Goal: Task Accomplishment & Management: Complete application form

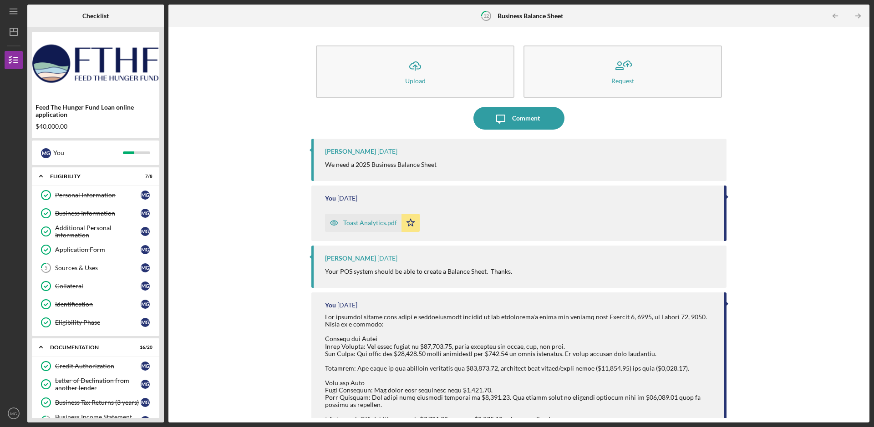
scroll to position [139, 0]
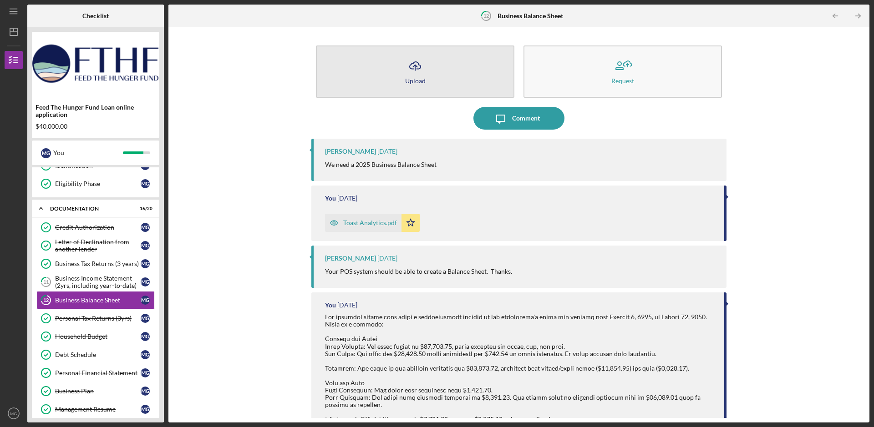
click at [414, 78] on div "Upload" at bounding box center [415, 80] width 20 height 7
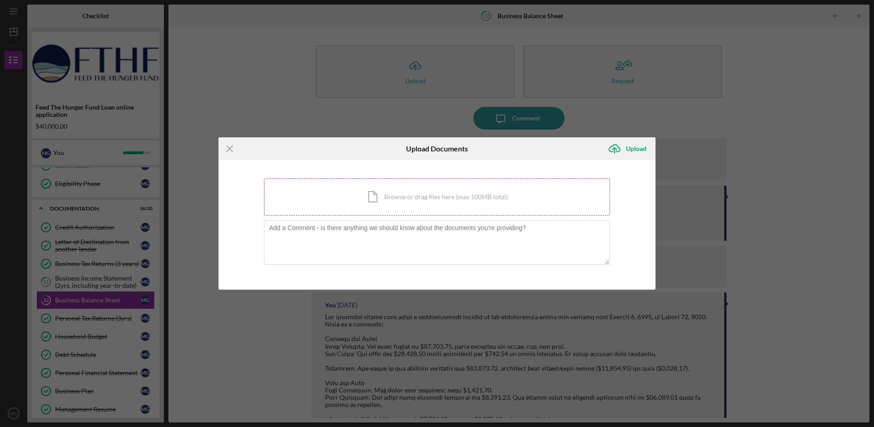
click at [451, 199] on div "Icon/Document Browse or drag files here (max 100MB total) Tap to choose files o…" at bounding box center [437, 196] width 346 height 37
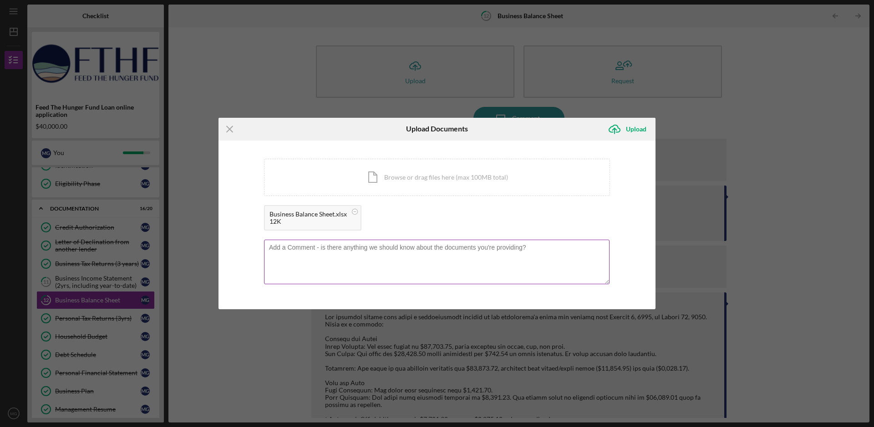
click at [292, 251] on textarea at bounding box center [436, 262] width 345 height 45
paste textarea "The attached Business Balance Sheet reflects the current financial position. It…"
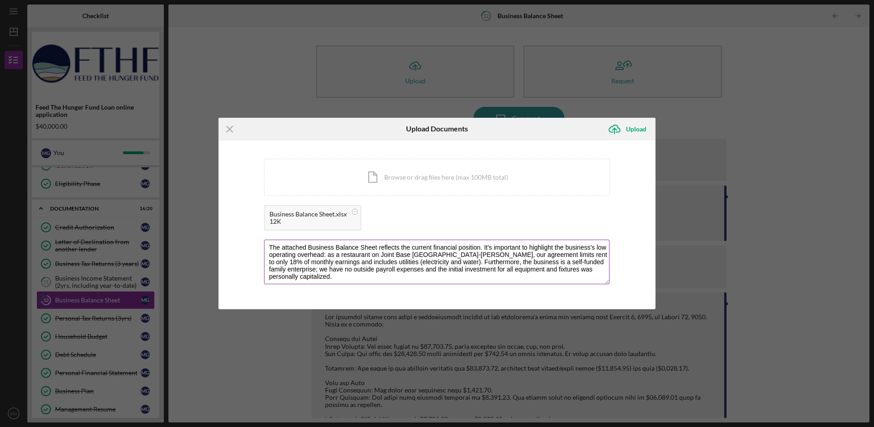
click at [594, 247] on textarea "The attached Business Balance Sheet reflects the current financial position. It…" at bounding box center [436, 262] width 345 height 45
click at [438, 262] on textarea "The attached Business Balance Sheet reflects the current financial position. It…" at bounding box center [436, 262] width 345 height 45
type textarea "The attached Business Balance Sheet reflects the current financial position. It…"
click at [450, 265] on textarea "The attached Business Balance Sheet reflects the current financial position. It…" at bounding box center [436, 262] width 345 height 45
click at [554, 269] on textarea "The attached Business Balance Sheet reflects the current financial position. It…" at bounding box center [436, 262] width 345 height 45
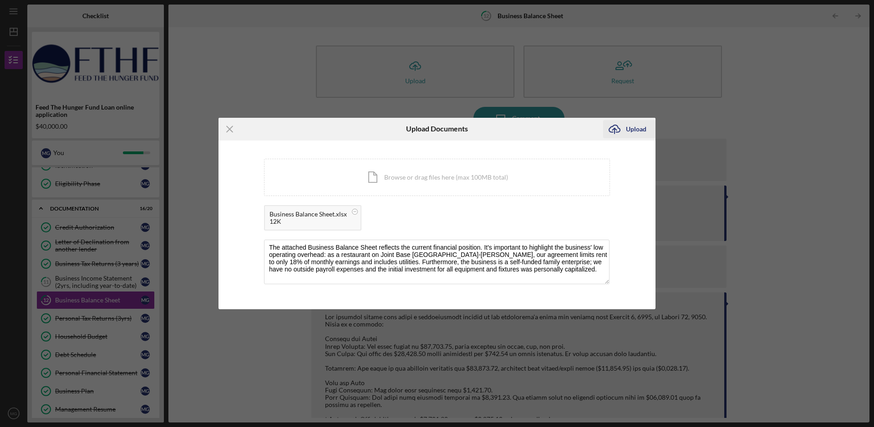
click at [630, 127] on div "Upload" at bounding box center [636, 129] width 20 height 18
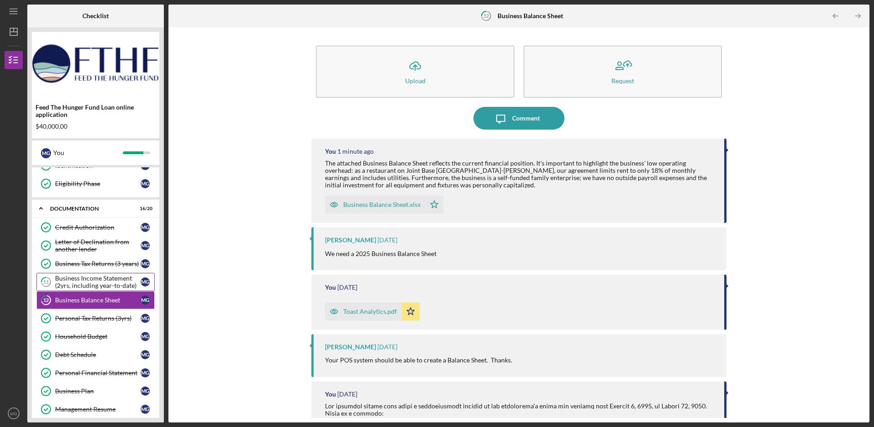
click at [87, 284] on div "Business Income Statement (2yrs, including year-to-date)" at bounding box center [98, 282] width 86 height 15
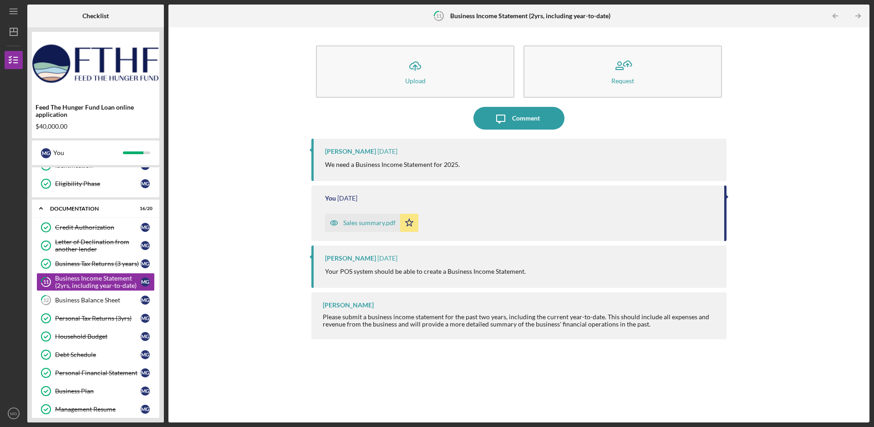
drag, startPoint x: 448, startPoint y: 17, endPoint x: 454, endPoint y: 17, distance: 5.5
click at [454, 17] on div "11 Business Income Statement (2yrs, including year-to-date)" at bounding box center [518, 16] width 183 height 23
drag, startPoint x: 459, startPoint y: 164, endPoint x: 356, endPoint y: 169, distance: 102.5
click at [356, 169] on p "We need a Business Income Statement for 2025." at bounding box center [392, 165] width 135 height 10
copy p "Business Income Statement for 2025."
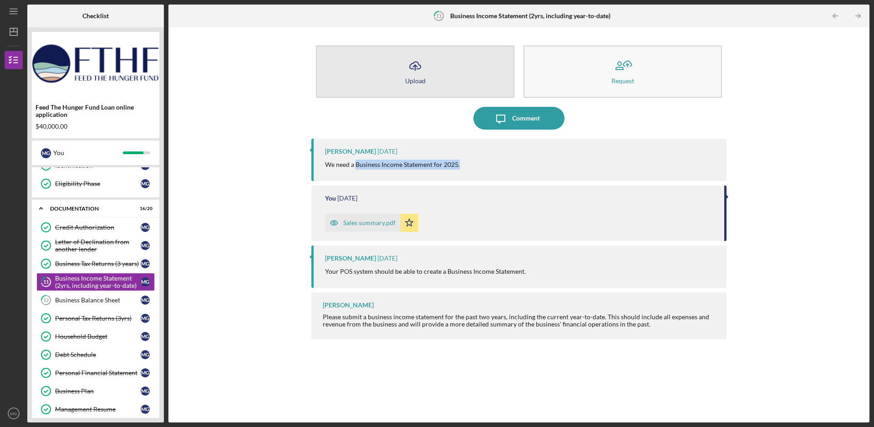
click at [421, 80] on div "Upload" at bounding box center [415, 80] width 20 height 7
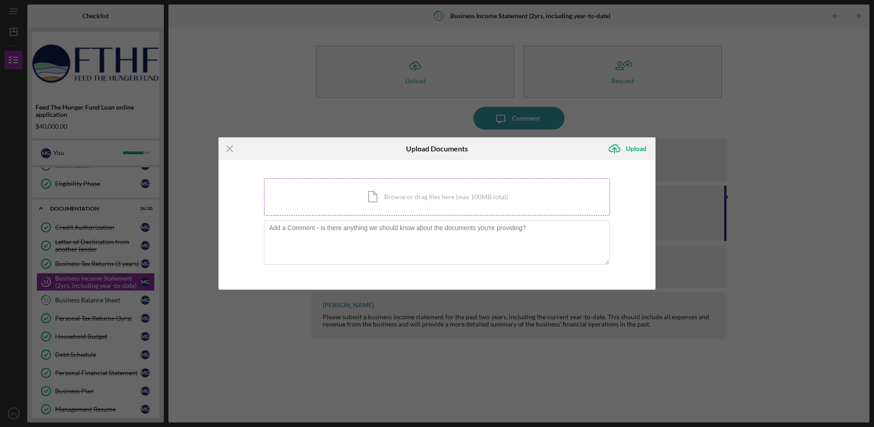
click at [425, 199] on div "Icon/Document Browse or drag files here (max 100MB total) Tap to choose files o…" at bounding box center [437, 196] width 346 height 37
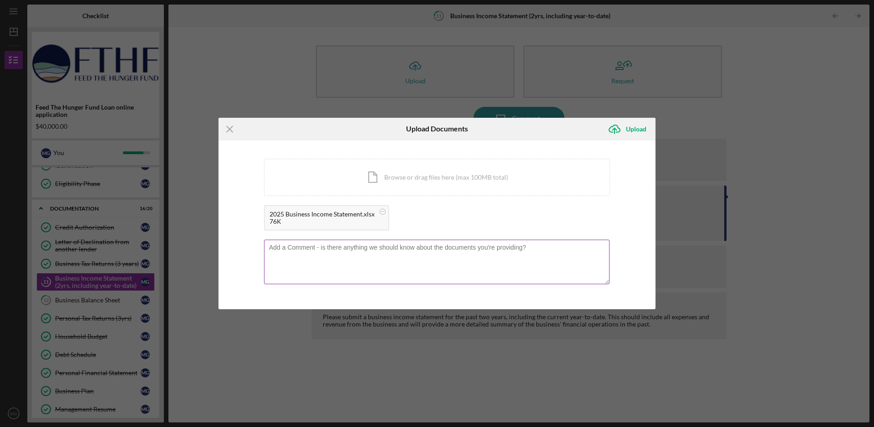
click at [294, 249] on textarea at bounding box center [436, 262] width 345 height 45
paste textarea "The Business Income Statement for [PERSON_NAME]'s Ceviche has been prepared, co…"
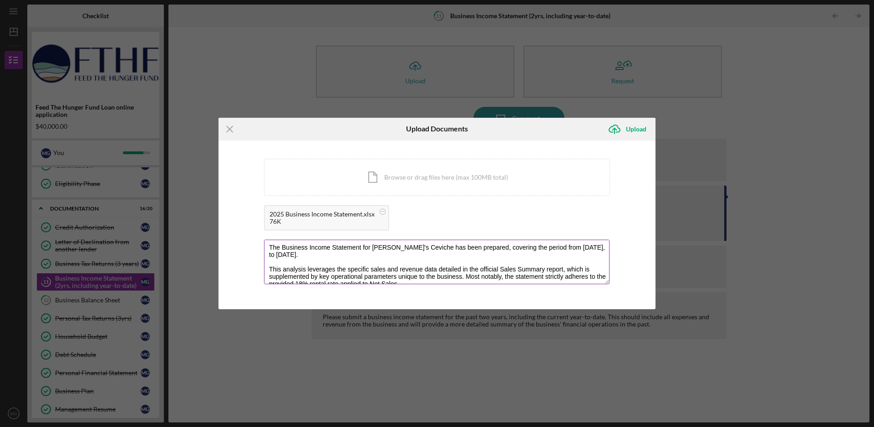
click at [353, 256] on textarea "The Business Income Statement for [PERSON_NAME]'s Ceviche has been prepared, co…" at bounding box center [436, 262] width 345 height 45
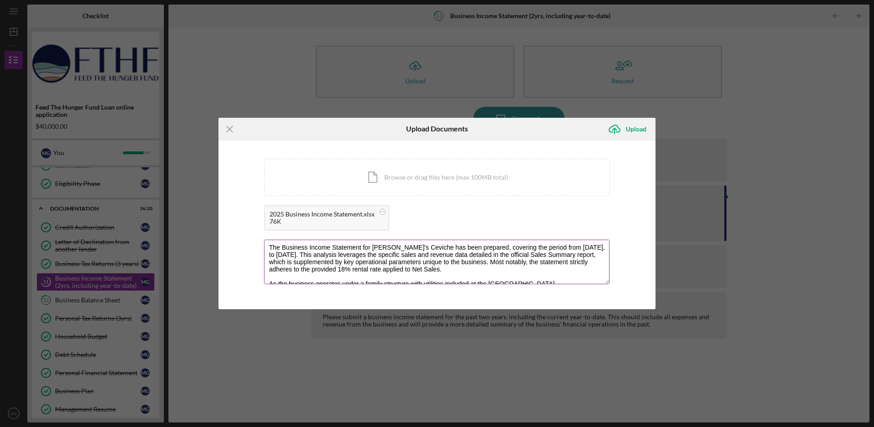
click at [495, 269] on textarea "The Business Income Statement for [PERSON_NAME]'s Ceviche has been prepared, co…" at bounding box center [436, 262] width 345 height 45
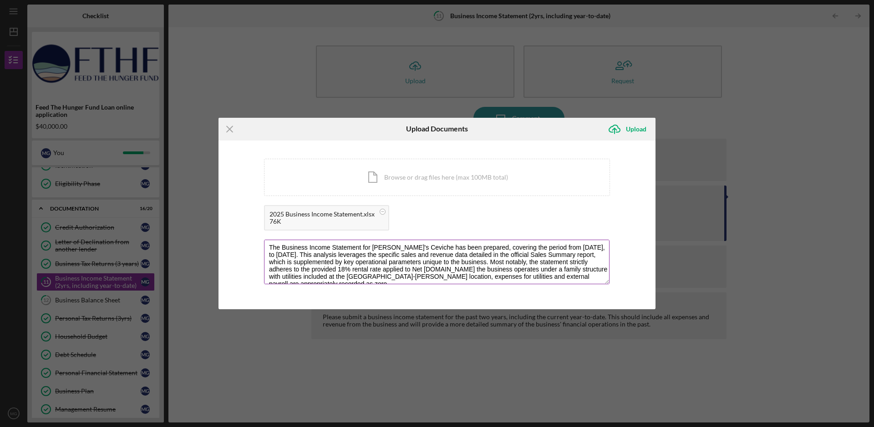
type textarea "The Business Income Statement for [PERSON_NAME]'s Ceviche has been prepared, co…"
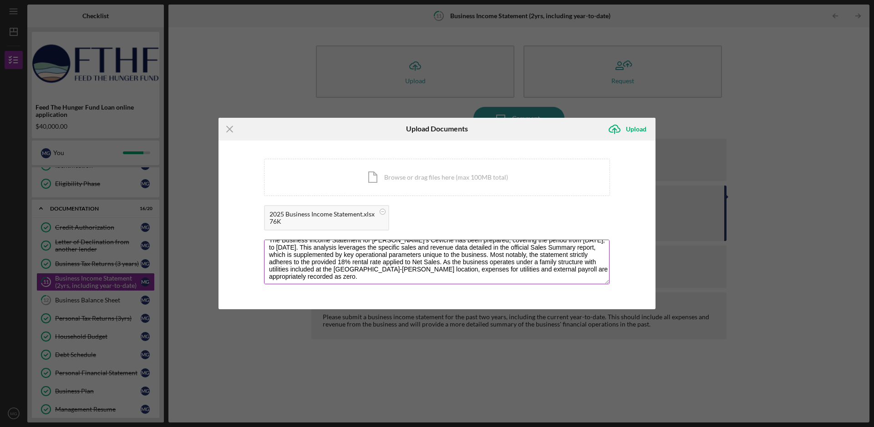
click at [419, 277] on textarea "The Business Income Statement for [PERSON_NAME]'s Ceviche has been prepared, co…" at bounding box center [436, 262] width 345 height 45
click at [638, 124] on div "Upload" at bounding box center [636, 129] width 20 height 18
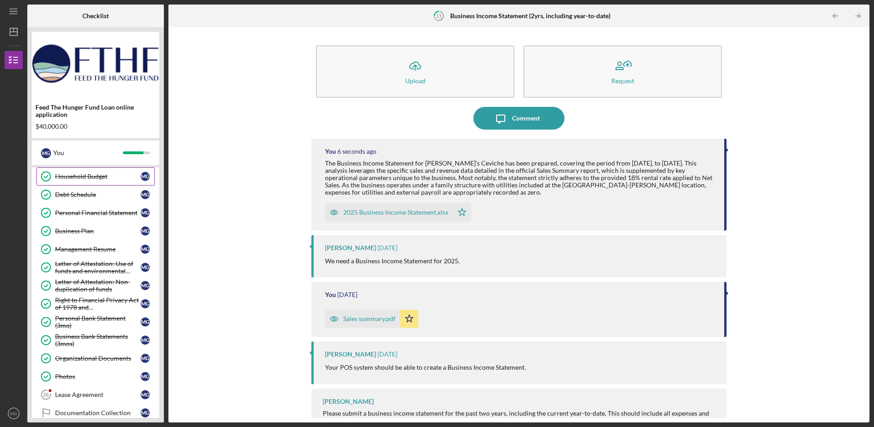
scroll to position [353, 0]
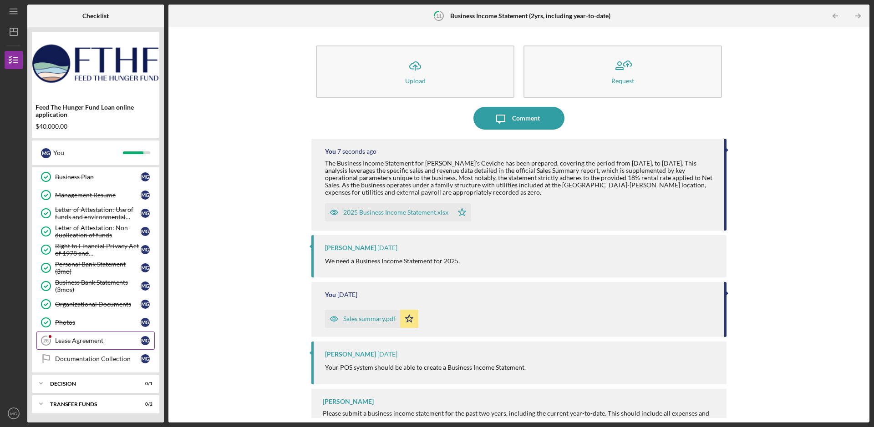
click at [81, 341] on div "Lease Agreement" at bounding box center [98, 340] width 86 height 7
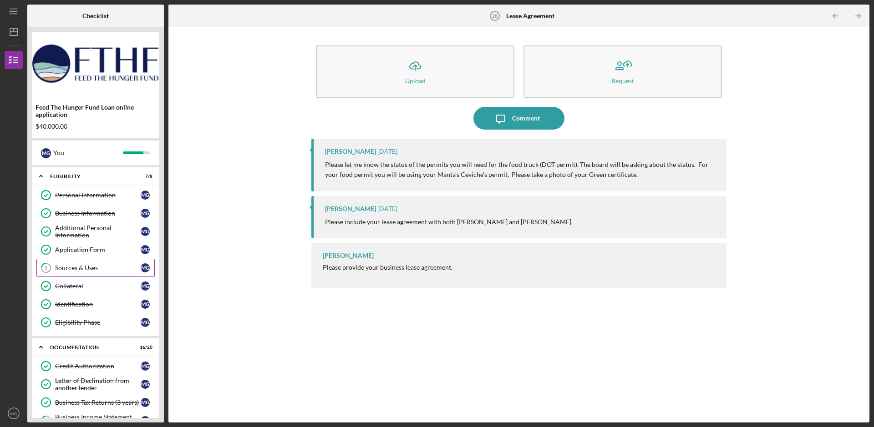
click at [81, 263] on link "5 Sources & Uses M G" at bounding box center [95, 268] width 118 height 18
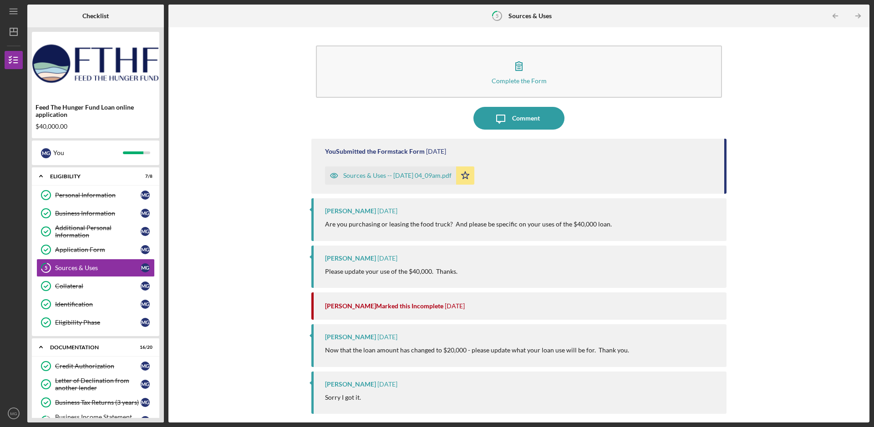
drag, startPoint x: 453, startPoint y: 225, endPoint x: 562, endPoint y: 226, distance: 108.8
click at [567, 226] on p "Are you purchasing or leasing the food truck? And please be specific on your us…" at bounding box center [468, 224] width 287 height 10
click at [381, 272] on p "Please update your use of the $40,000. Thanks." at bounding box center [391, 272] width 132 height 10
click at [421, 177] on div "Sources & Uses -- [DATE] 04_09am.pdf" at bounding box center [397, 175] width 108 height 7
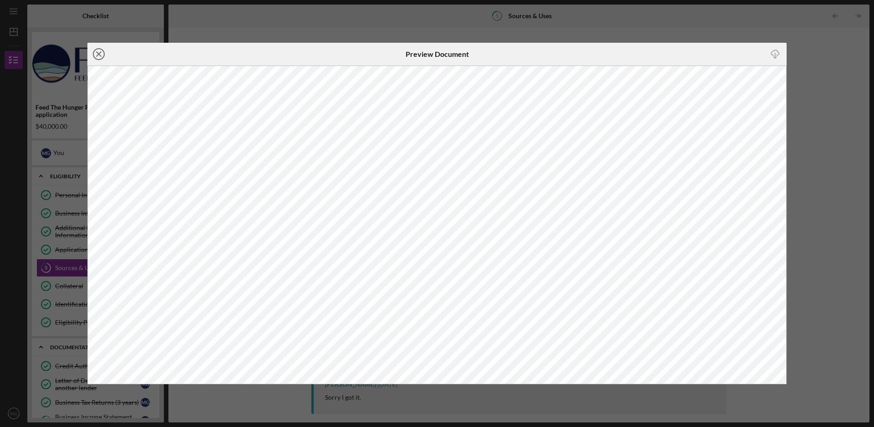
click at [96, 54] on icon "Icon/Close" at bounding box center [98, 54] width 23 height 23
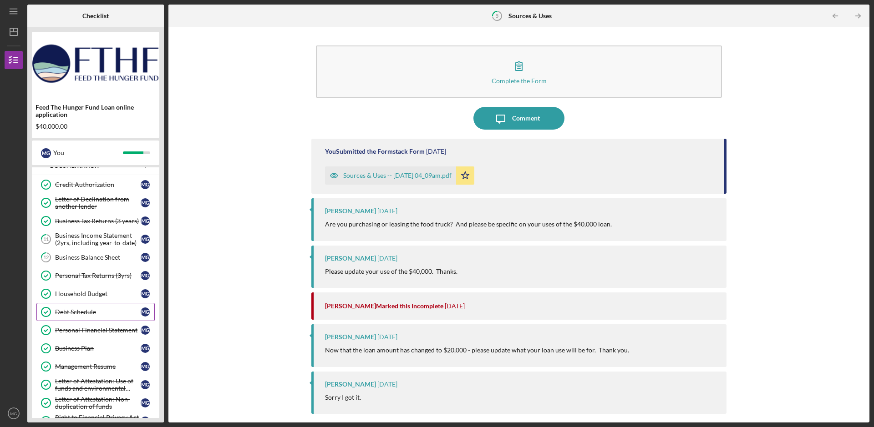
scroll to position [353, 0]
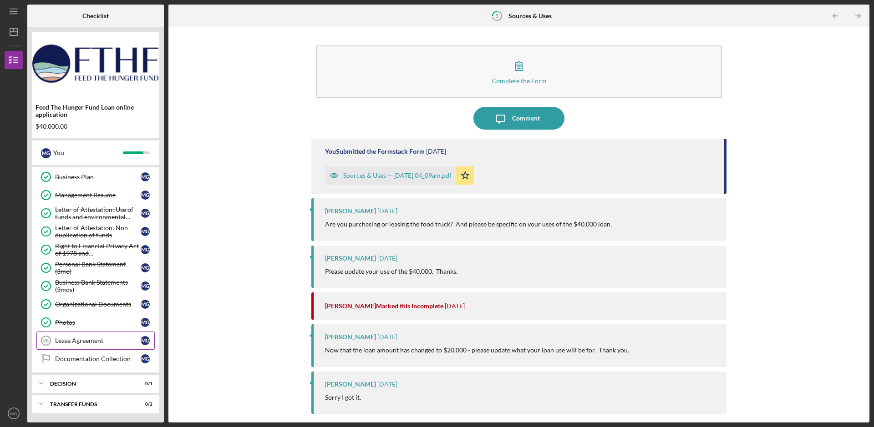
click at [77, 340] on div "Lease Agreement" at bounding box center [98, 340] width 86 height 7
